Goal: Book appointment/travel/reservation

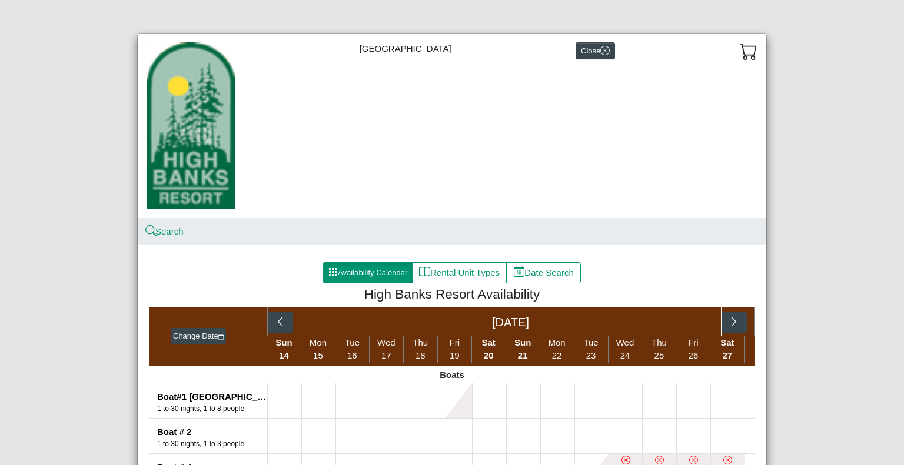
scroll to position [235, 0]
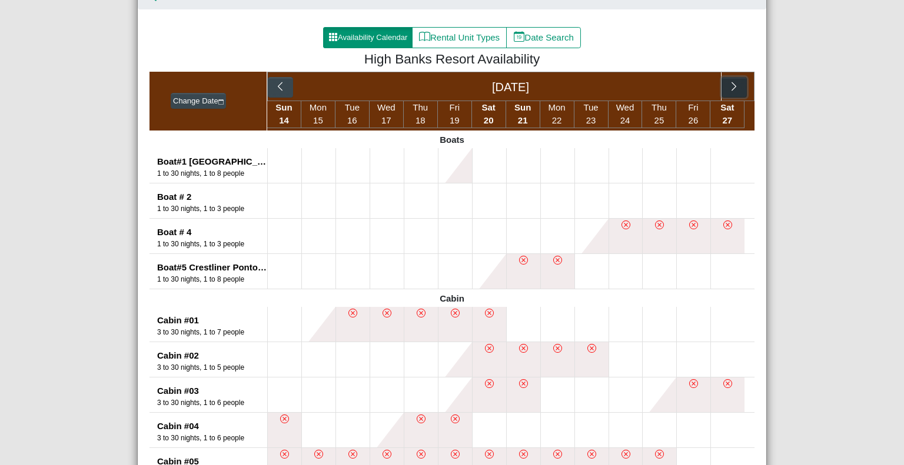
click at [728, 87] on icon "chevron right" at bounding box center [733, 86] width 11 height 11
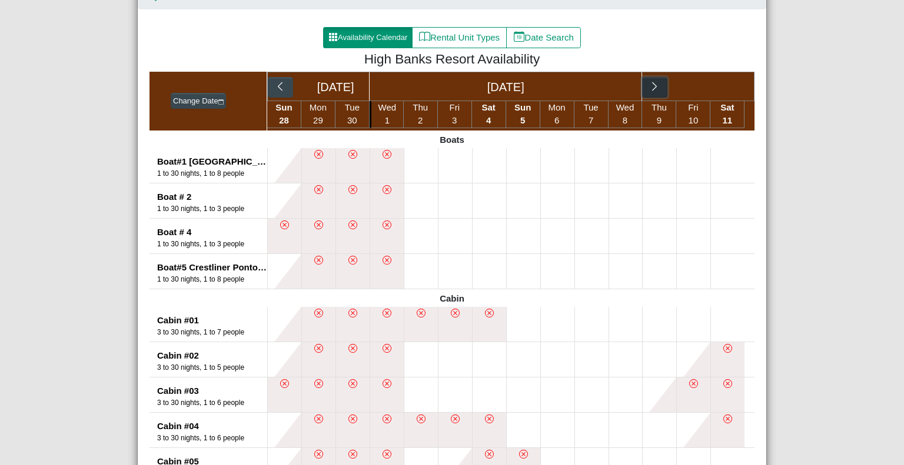
click at [649, 87] on icon "chevron right" at bounding box center [654, 86] width 11 height 11
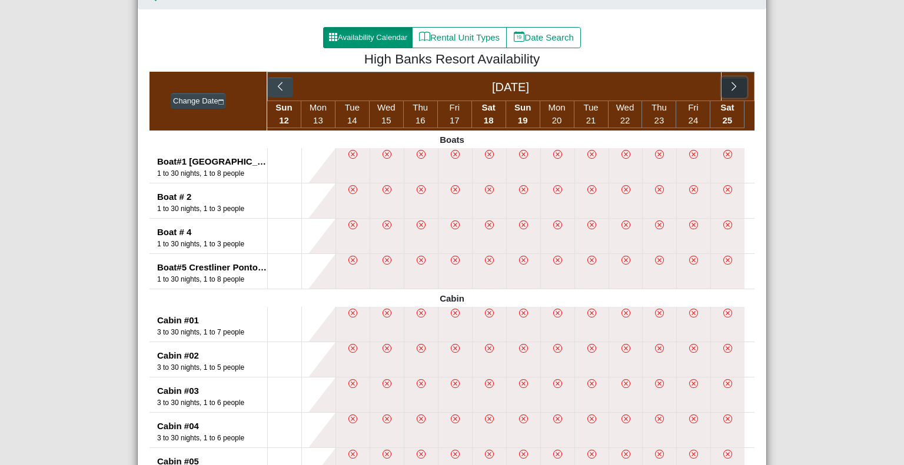
click at [730, 85] on icon "chevron right" at bounding box center [733, 86] width 11 height 11
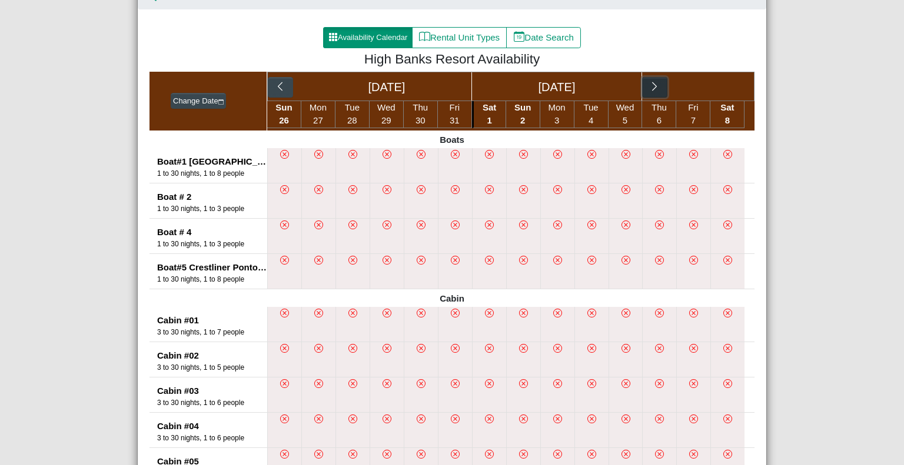
click at [649, 84] on icon "chevron right" at bounding box center [654, 86] width 11 height 11
click at [622, 263] on icon "x circle" at bounding box center [625, 260] width 9 height 9
click at [730, 85] on icon "chevron right" at bounding box center [733, 86] width 11 height 11
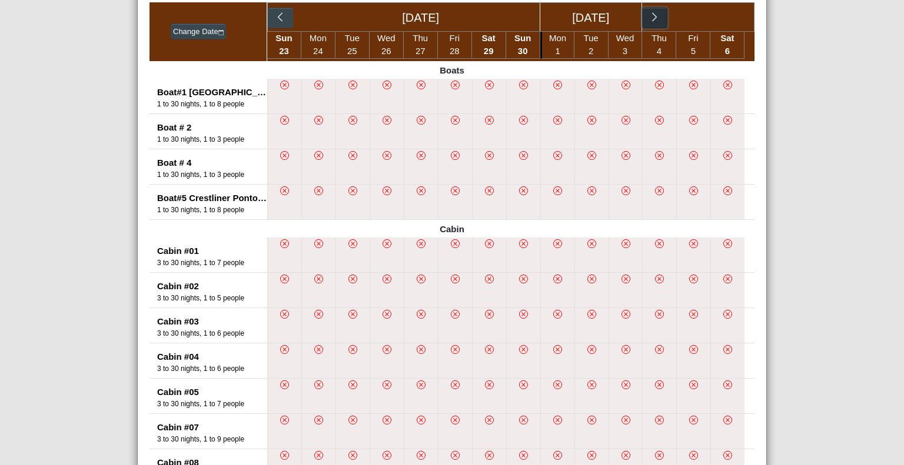
scroll to position [177, 0]
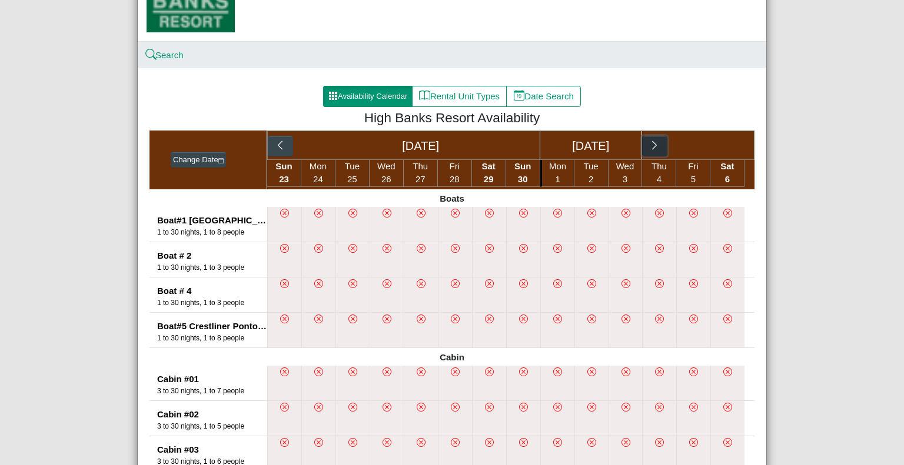
click at [653, 148] on icon "chevron right" at bounding box center [654, 145] width 11 height 11
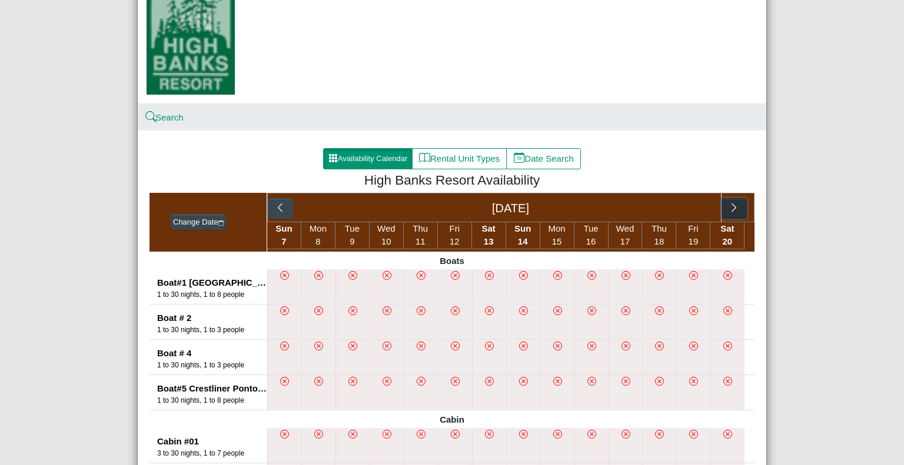
scroll to position [0, 0]
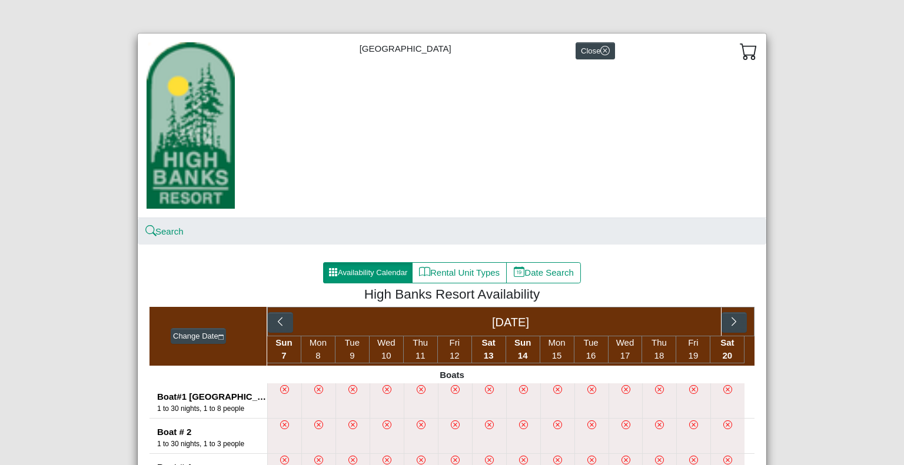
click at [513, 318] on div "[DATE]" at bounding box center [510, 322] width 421 height 28
click at [727, 315] on button "button" at bounding box center [733, 322] width 25 height 21
click at [657, 321] on button "button" at bounding box center [655, 322] width 25 height 21
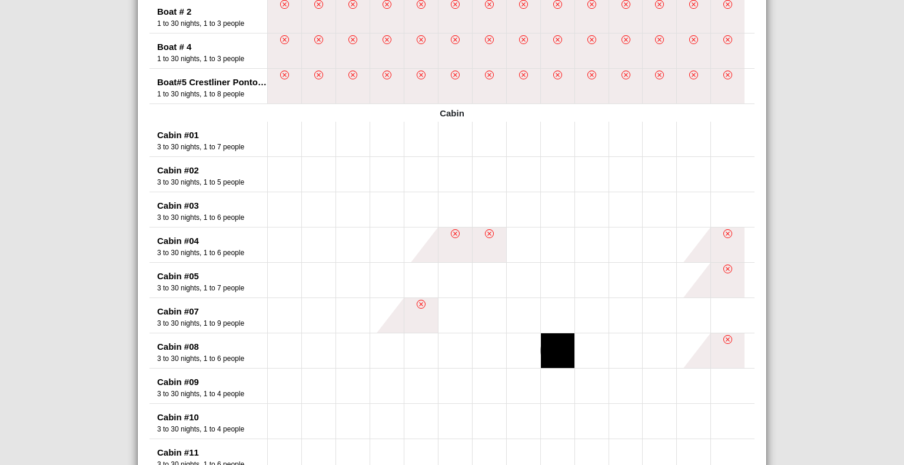
scroll to position [177, 0]
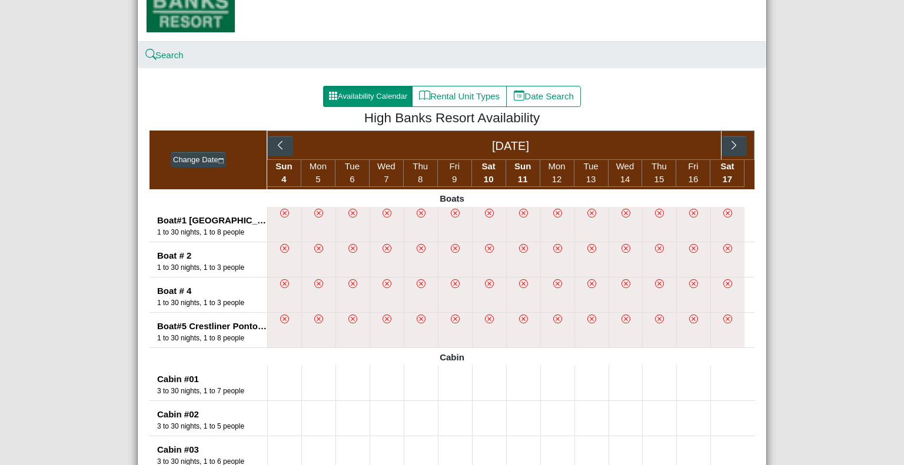
click at [451, 317] on icon "x circle" at bounding box center [455, 319] width 9 height 9
click at [391, 310] on li at bounding box center [387, 295] width 34 height 35
drag, startPoint x: 339, startPoint y: 317, endPoint x: 333, endPoint y: 287, distance: 31.2
click at [338, 317] on li at bounding box center [352, 330] width 34 height 35
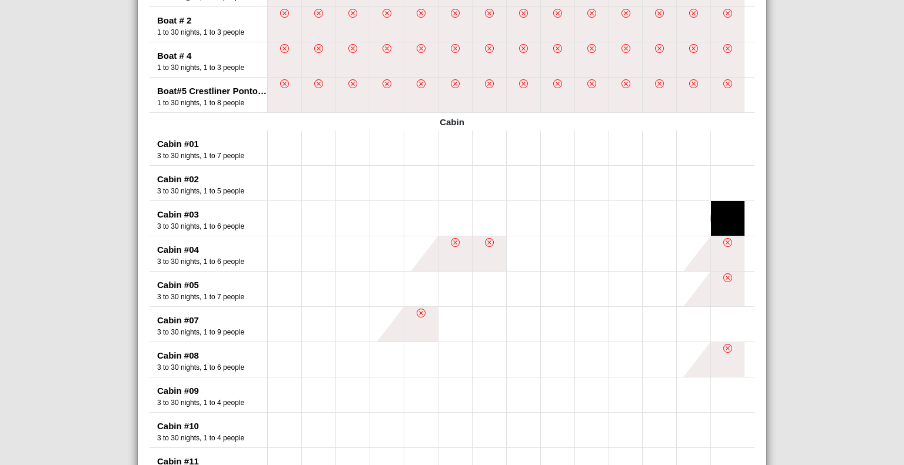
scroll to position [118, 0]
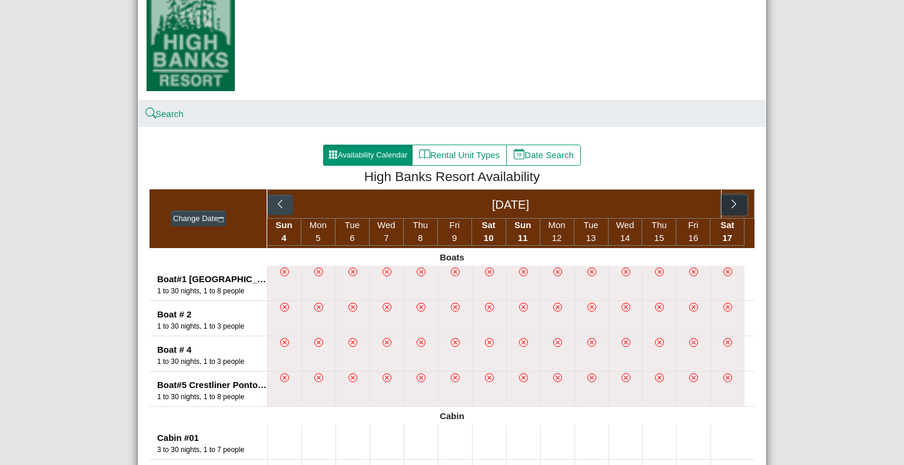
click at [730, 207] on icon "chevron right" at bounding box center [733, 204] width 11 height 11
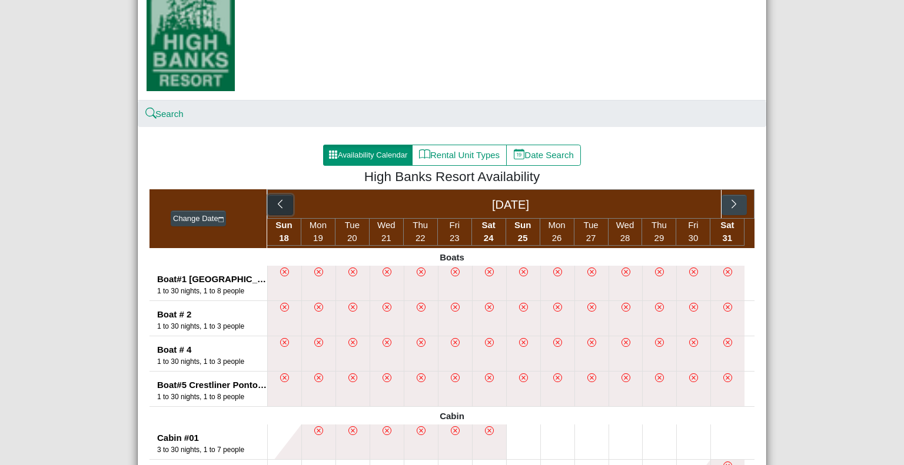
click at [268, 206] on button "button" at bounding box center [280, 205] width 25 height 21
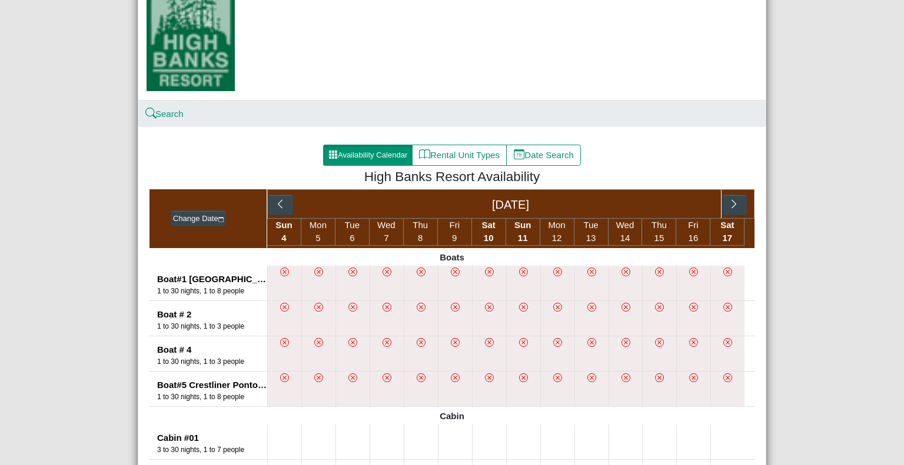
click at [315, 341] on icon "x circle" at bounding box center [318, 342] width 9 height 9
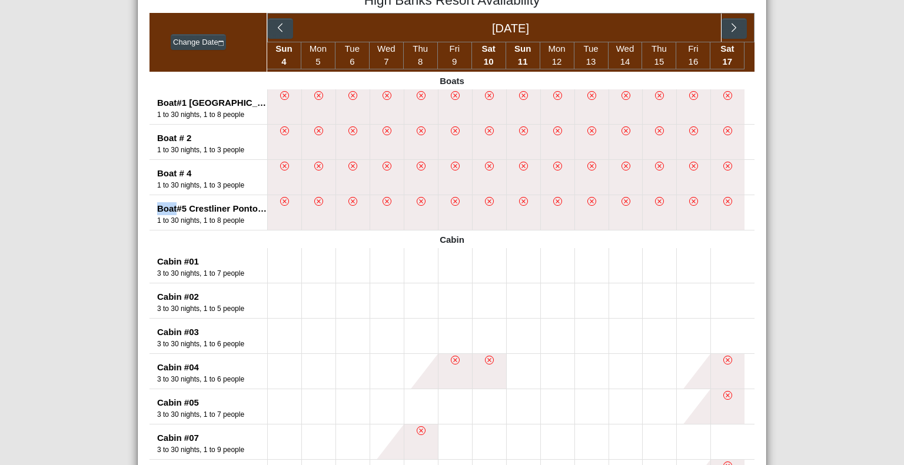
scroll to position [59, 0]
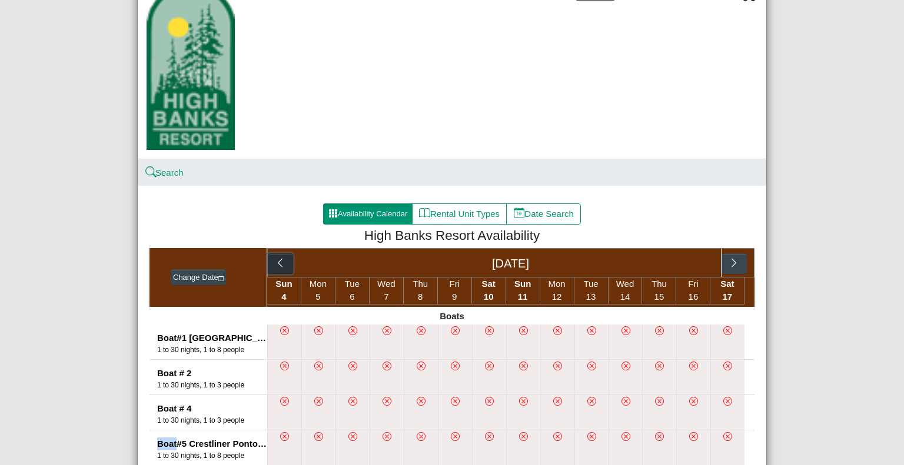
click at [275, 264] on icon "chevron left" at bounding box center [280, 263] width 11 height 11
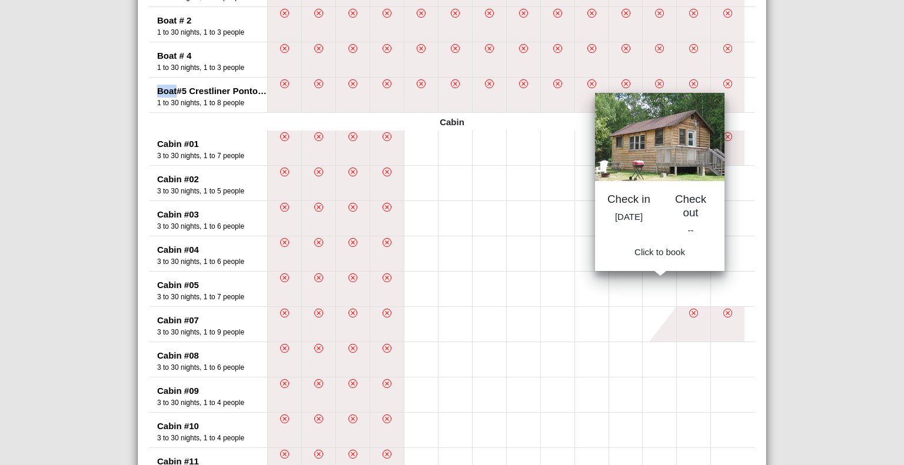
scroll to position [647, 0]
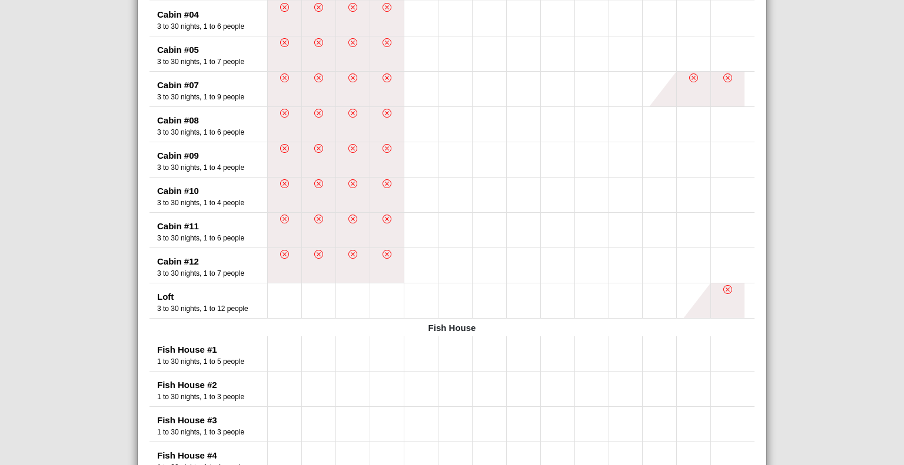
click at [726, 289] on icon "x circle" at bounding box center [728, 290] width 4 height 4
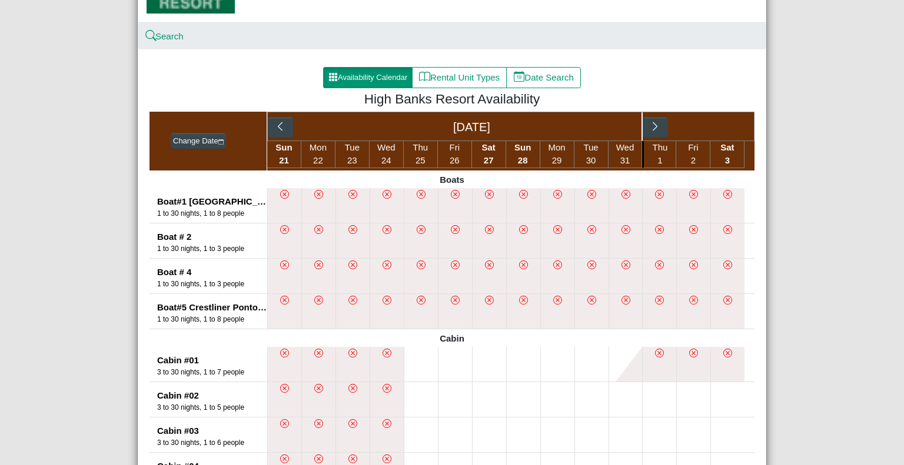
scroll to position [177, 0]
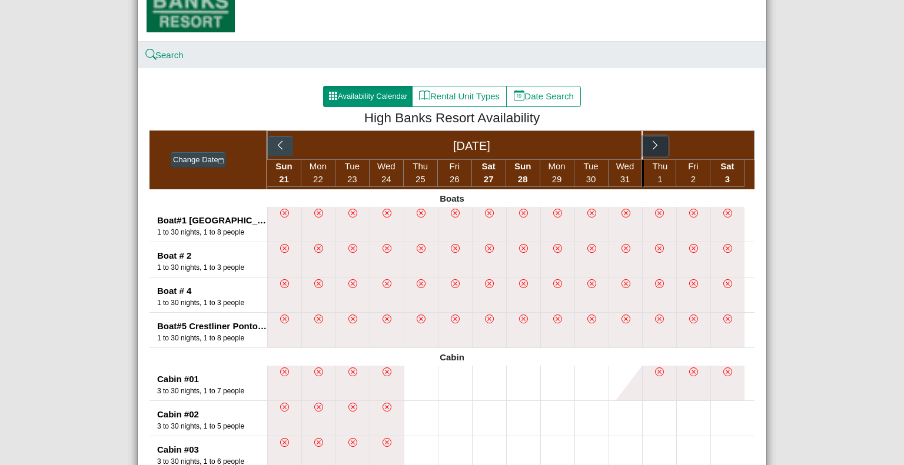
click at [656, 139] on button "button" at bounding box center [655, 146] width 25 height 21
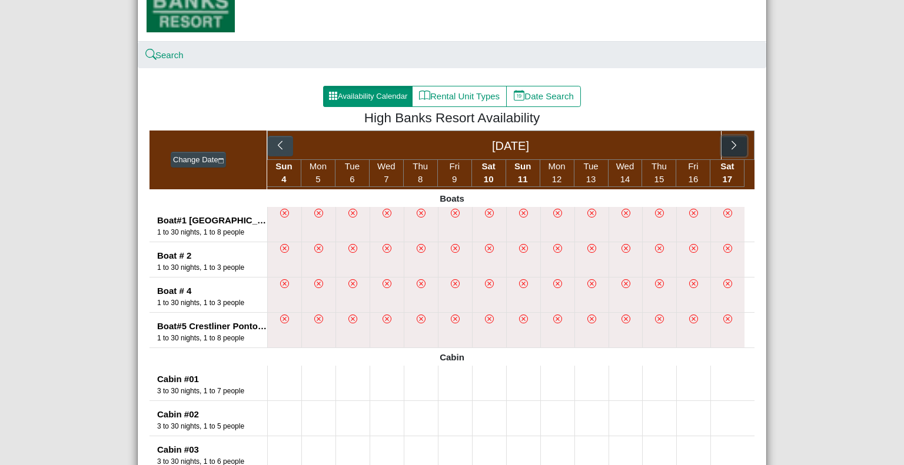
click at [730, 142] on icon "chevron right" at bounding box center [733, 145] width 11 height 11
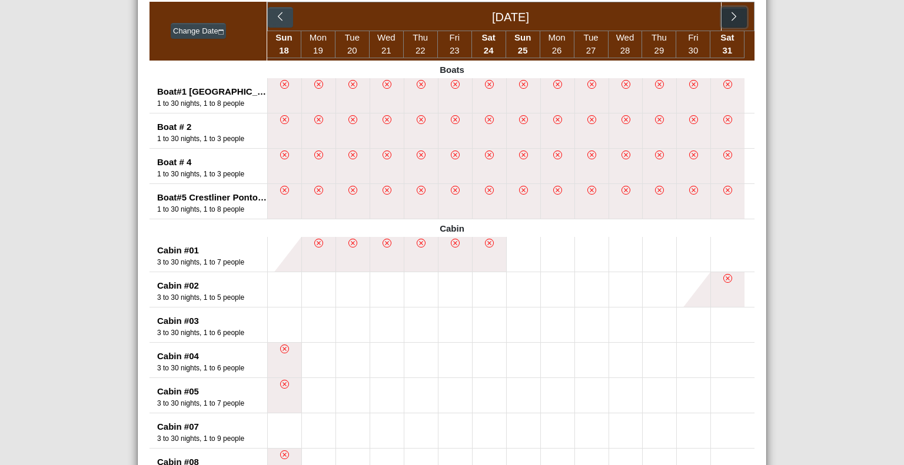
scroll to position [188, 0]
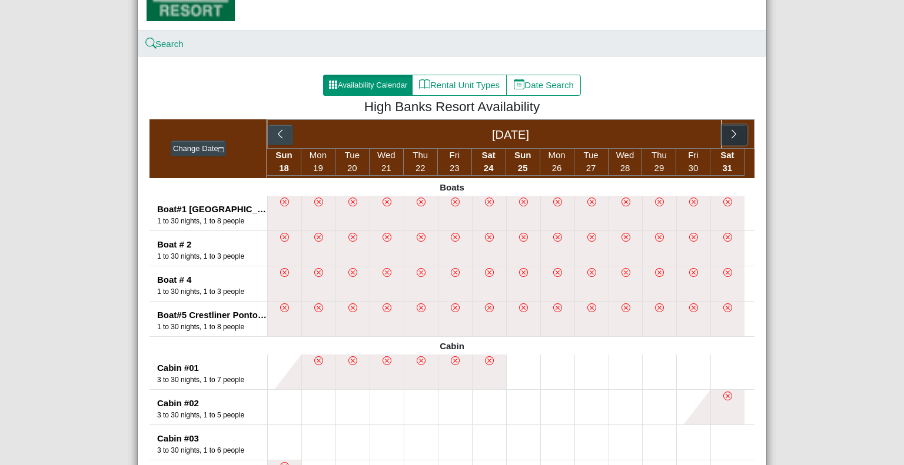
click at [732, 133] on icon "chevron right" at bounding box center [733, 134] width 11 height 11
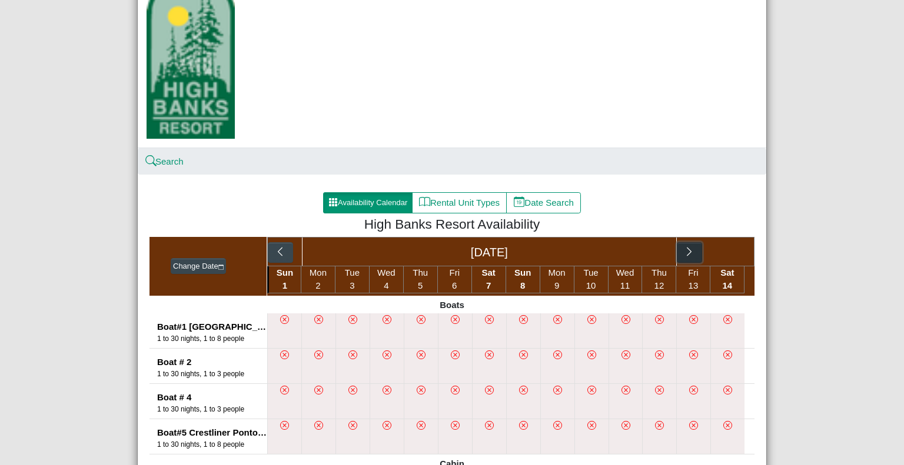
scroll to position [129, 0]
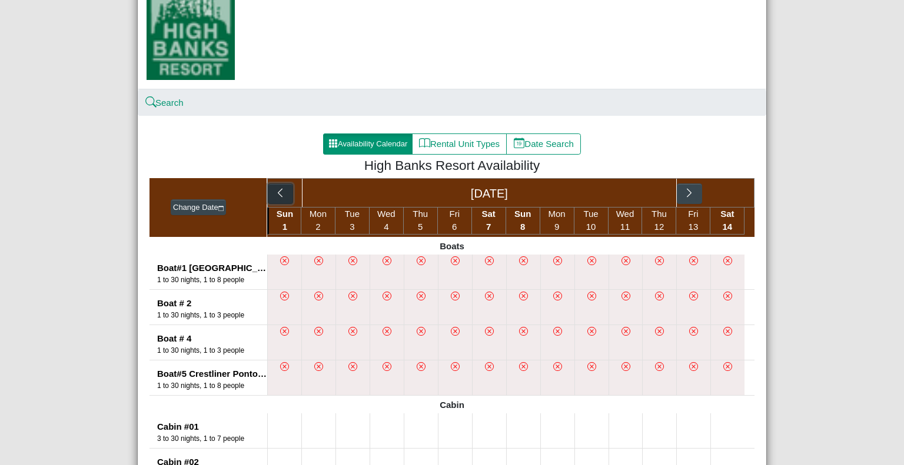
click at [278, 193] on icon "chevron left" at bounding box center [280, 193] width 11 height 11
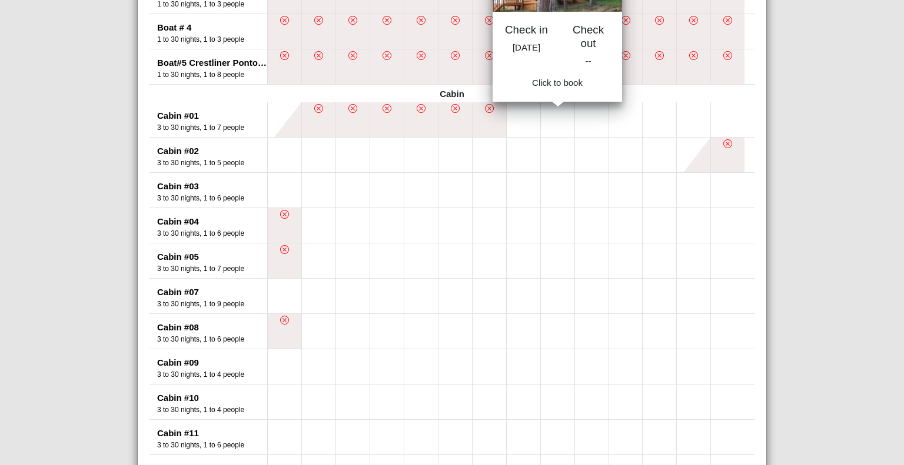
scroll to position [0, 0]
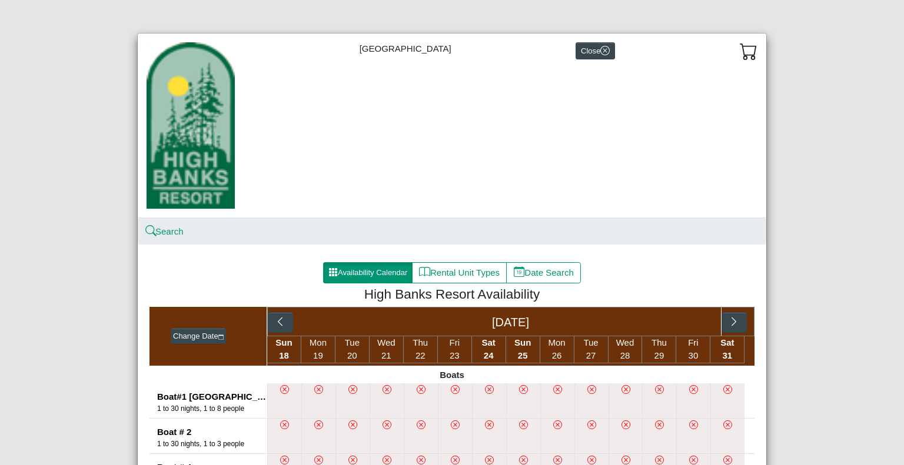
click at [805, 104] on div "High Banks Resort Close Search Availability Calendar Rental Unit Types Date Sea…" at bounding box center [452, 232] width 904 height 465
